Goal: Task Accomplishment & Management: Manage account settings

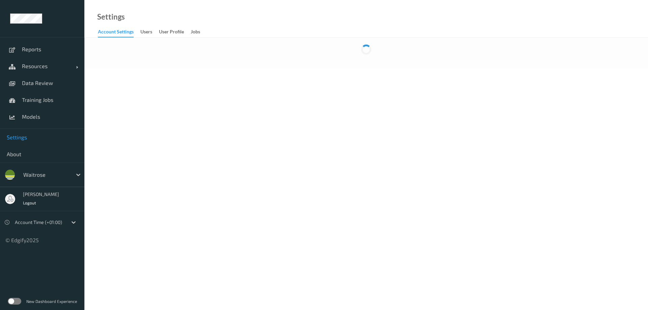
click at [18, 75] on label at bounding box center [15, 301] width 14 height 7
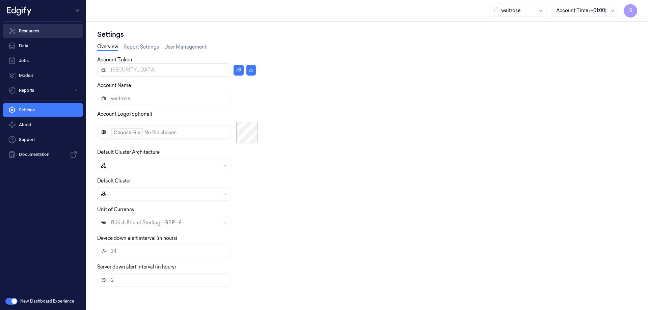
click at [34, 31] on link "Resources" at bounding box center [43, 31] width 80 height 14
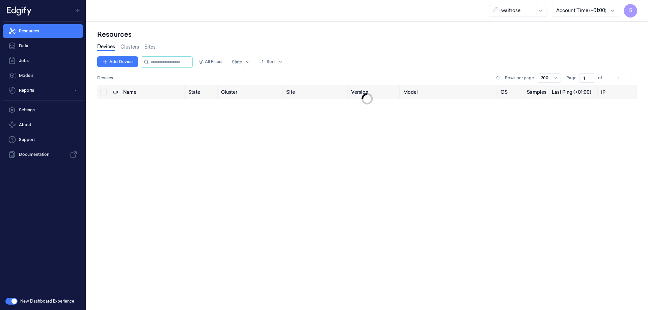
click at [107, 48] on link "Devices" at bounding box center [106, 47] width 18 height 8
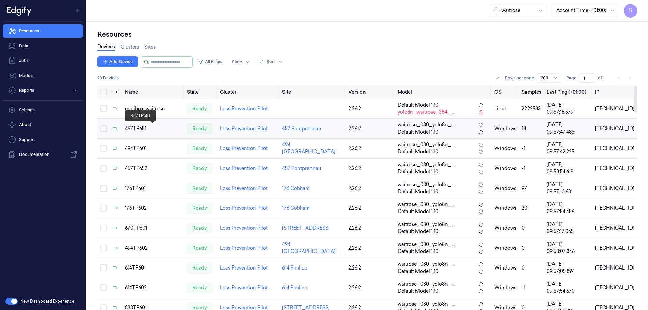
click at [140, 128] on div "457TP651" at bounding box center [153, 128] width 57 height 7
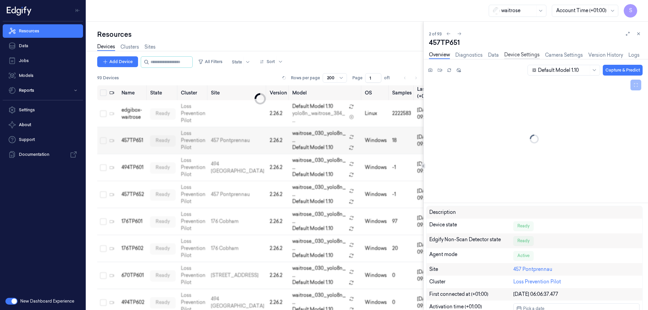
click at [531, 56] on link "Device Settings" at bounding box center [521, 55] width 35 height 8
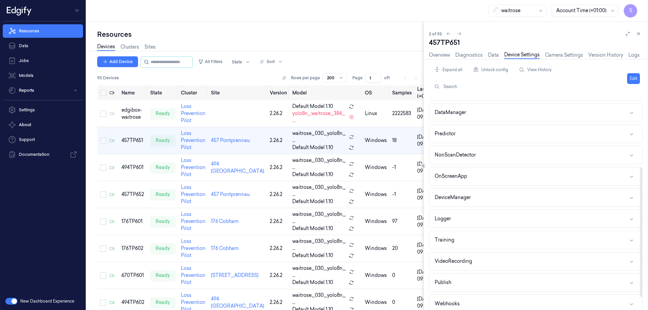
scroll to position [130, 0]
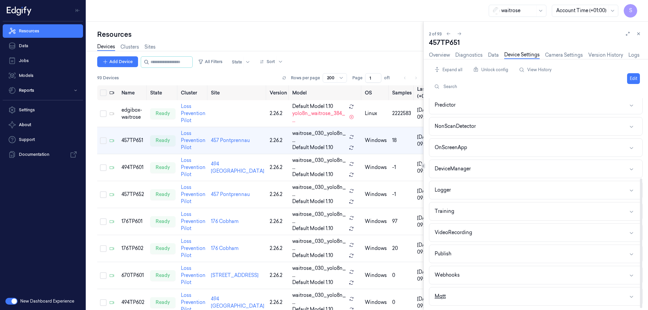
click at [632, 296] on icon "button" at bounding box center [631, 296] width 5 height 5
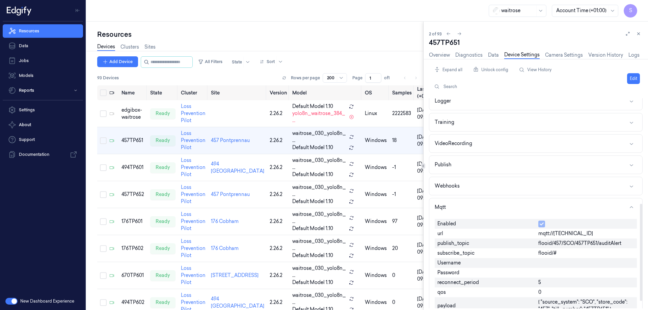
scroll to position [243, 0]
